Goal: Navigation & Orientation: Find specific page/section

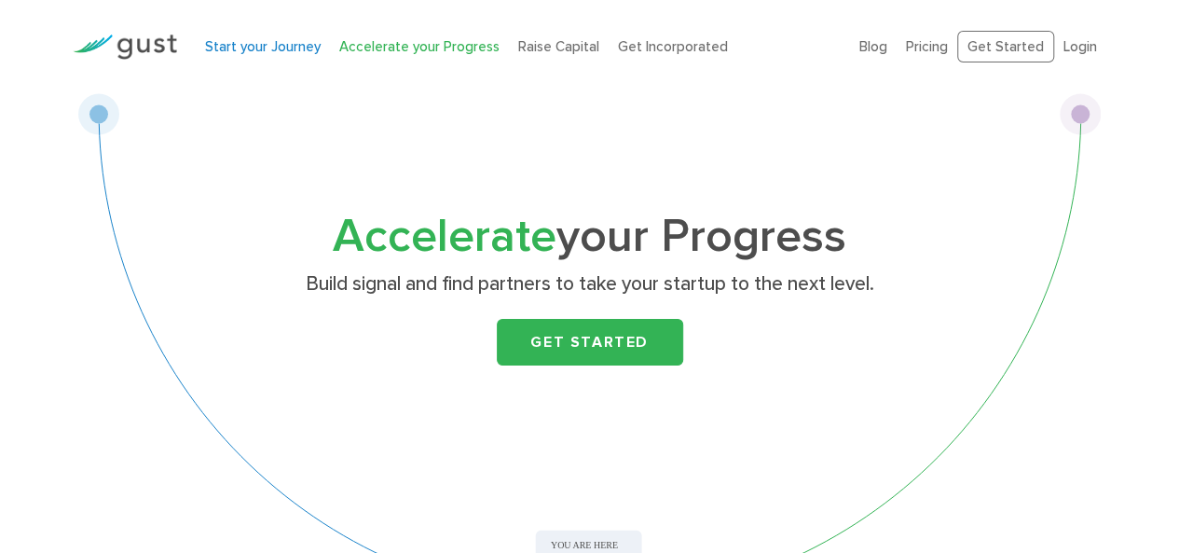
click at [277, 46] on link "Start your Journey" at bounding box center [263, 46] width 116 height 17
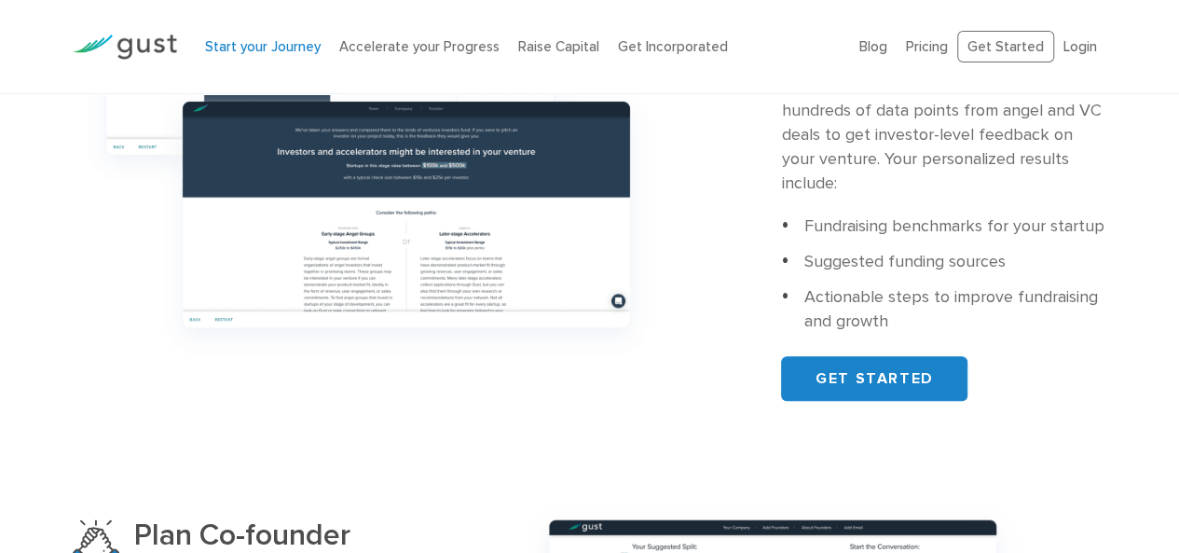
scroll to position [559, 0]
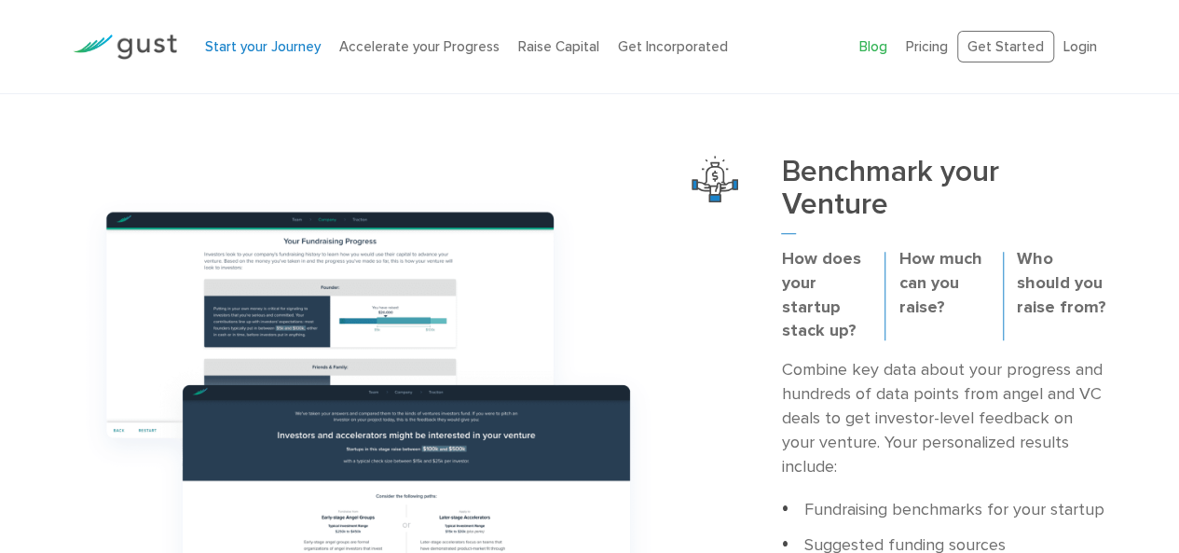
click at [876, 38] on link "Blog" at bounding box center [873, 46] width 28 height 17
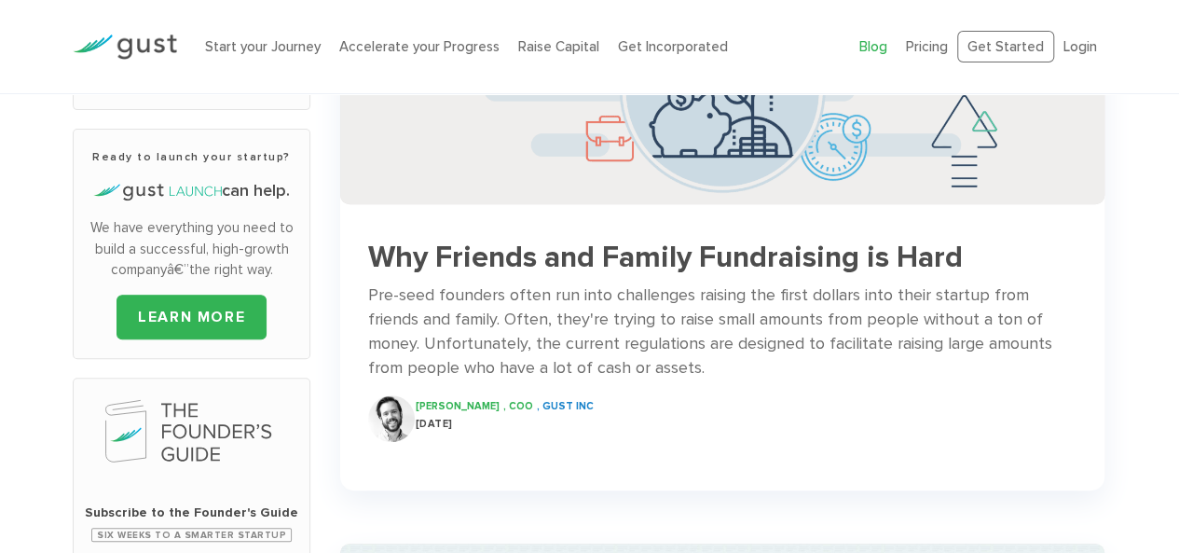
scroll to position [377, 0]
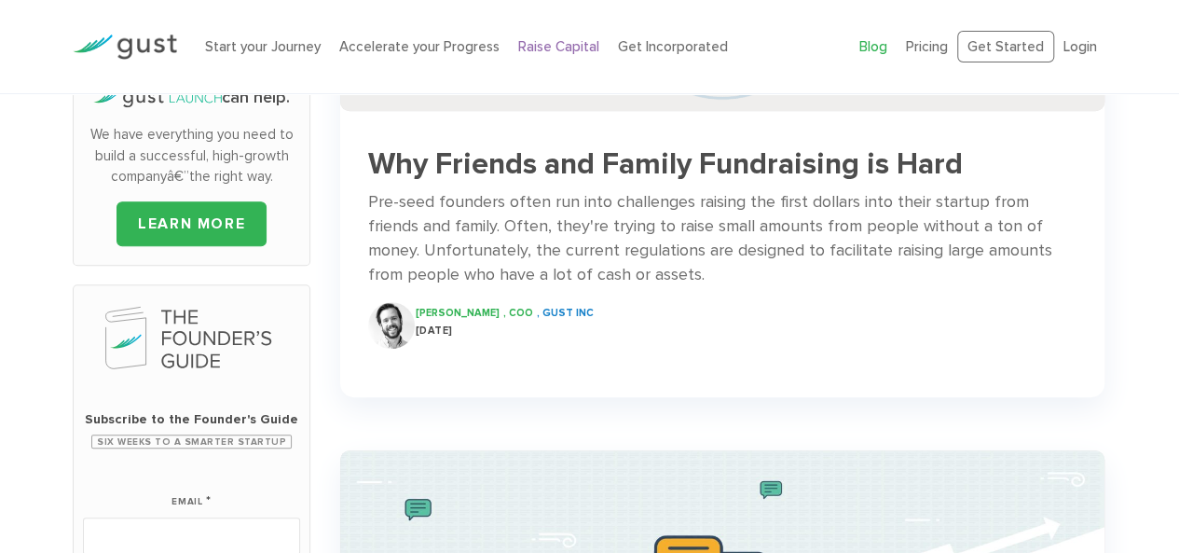
click at [559, 42] on link "Raise Capital" at bounding box center [558, 46] width 81 height 17
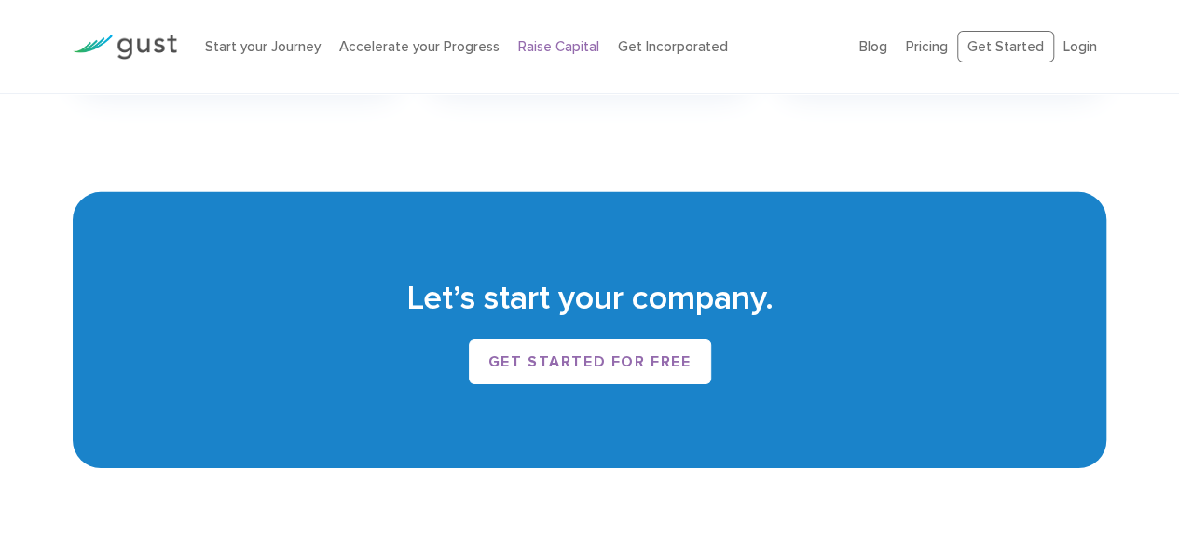
scroll to position [2890, 0]
